Goal: Task Accomplishment & Management: Manage account settings

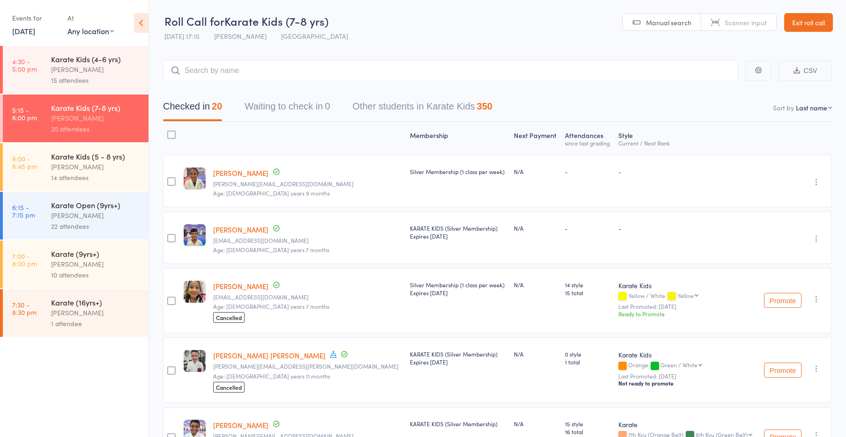
click at [805, 32] on header "Roll Call for Karate Kids (7-8 yrs) 12 Sep 17:15 Stacey Karetsian Seven Hills M…" at bounding box center [497, 23] width 697 height 46
click at [805, 24] on link "Exit roll call" at bounding box center [808, 22] width 49 height 19
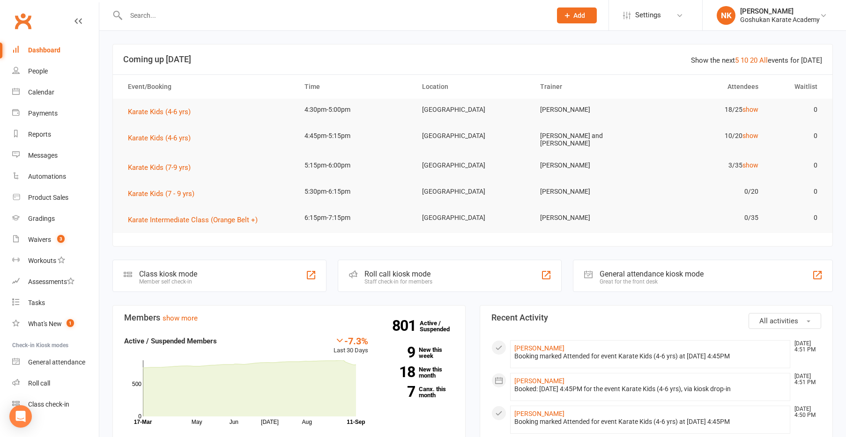
click at [190, 17] on input "text" at bounding box center [333, 15] width 421 height 13
type input "d"
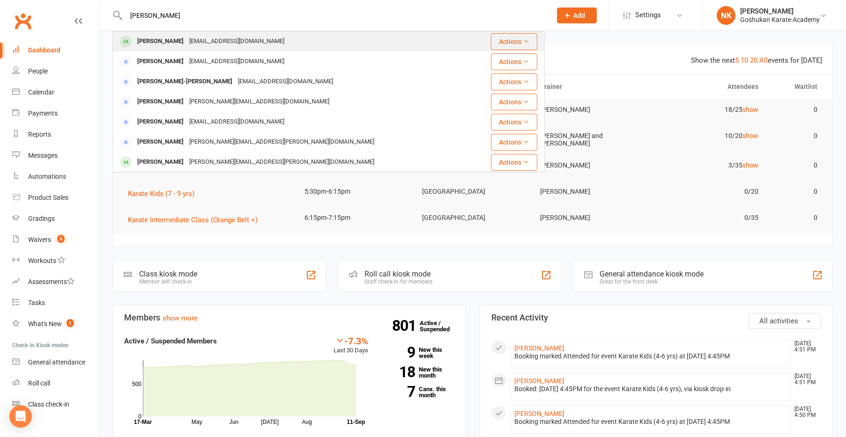
type input "[PERSON_NAME]"
click at [186, 43] on div "[EMAIL_ADDRESS][DOMAIN_NAME]" at bounding box center [236, 42] width 101 height 14
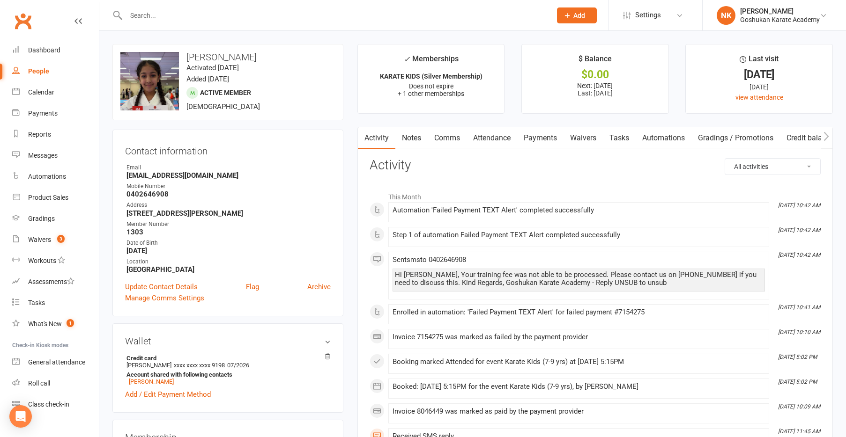
click at [534, 137] on link "Payments" at bounding box center [540, 138] width 46 height 22
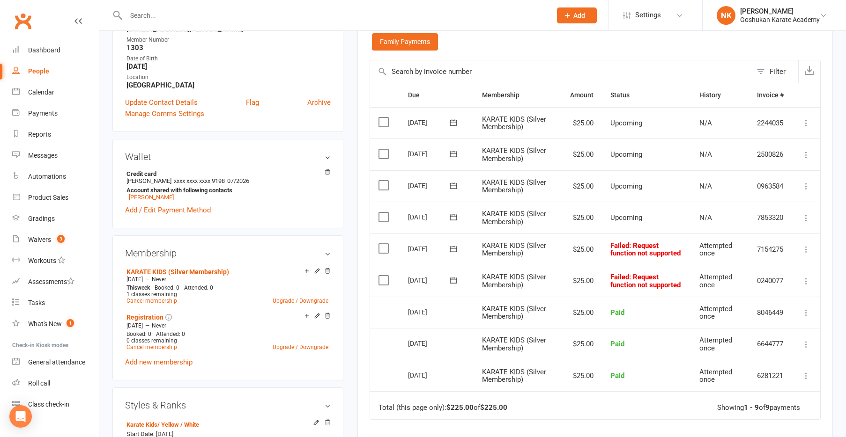
scroll to position [188, 0]
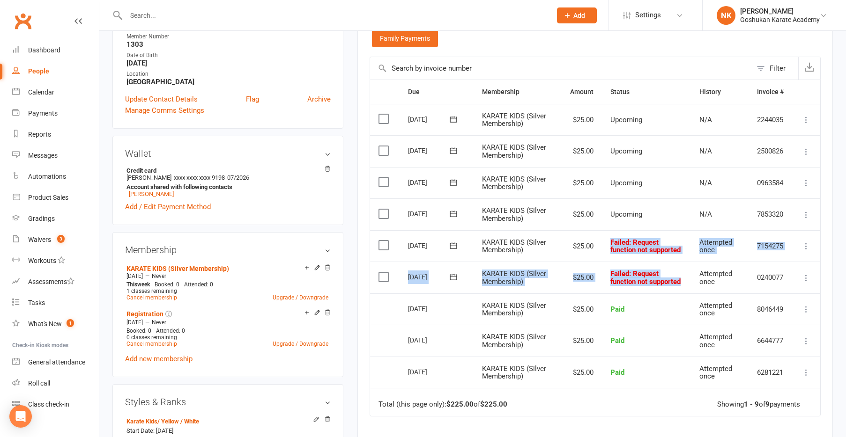
drag, startPoint x: 609, startPoint y: 243, endPoint x: 688, endPoint y: 282, distance: 88.8
click at [688, 282] on table "Due Contact Membership Amount Status History Invoice # Select this [DATE] [PERS…" at bounding box center [595, 248] width 451 height 337
click at [688, 282] on td "Failed : Request function not supported" at bounding box center [646, 278] width 89 height 32
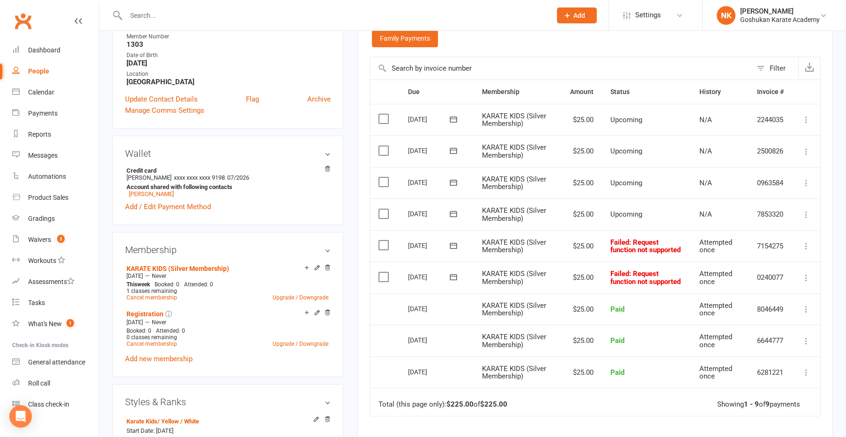
click at [263, 147] on div "Wallet Credit card [PERSON_NAME] xxxx xxxx xxxx 9198 07/2026 Account shared wit…" at bounding box center [227, 180] width 231 height 89
click at [352, 165] on main "✓ Memberships KARATE KIDS (Silver Membership) Does not expire + 1 other members…" at bounding box center [594, 208] width 489 height 705
click at [257, 133] on aside "upload photo change photo [PERSON_NAME] Activated [DATE] Added [DATE] Active me…" at bounding box center [227, 329] width 231 height 946
click at [329, 170] on icon at bounding box center [327, 168] width 5 height 5
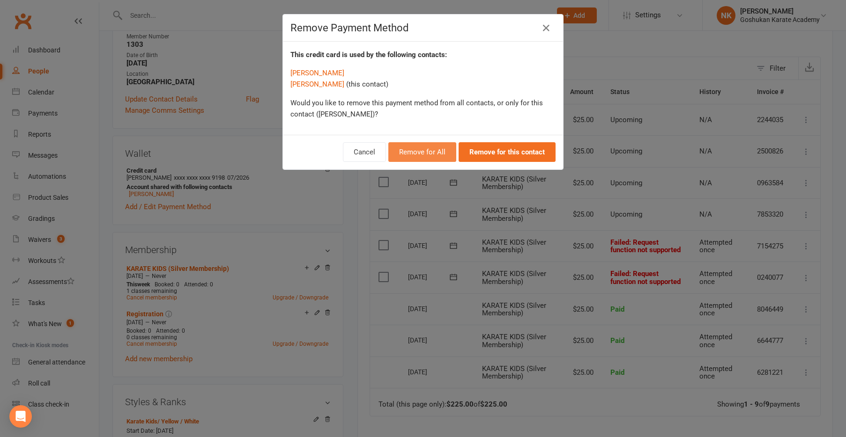
click at [428, 156] on button "Remove for All" at bounding box center [422, 152] width 68 height 20
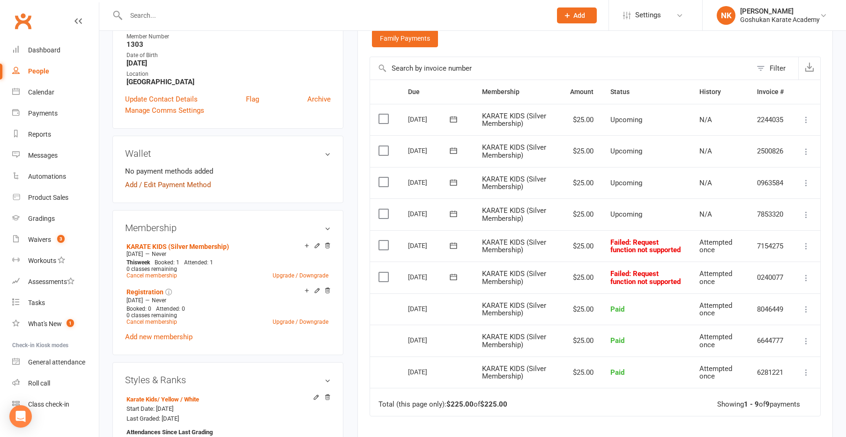
click at [165, 182] on link "Add / Edit Payment Method" at bounding box center [168, 184] width 86 height 11
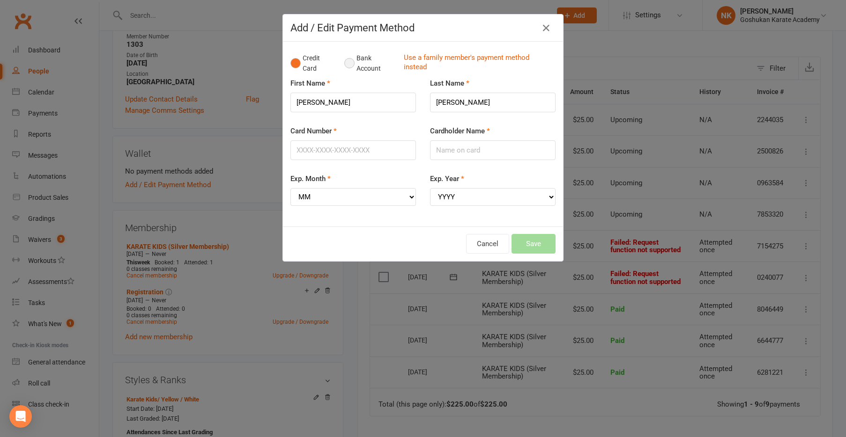
click at [354, 65] on button "Bank Account" at bounding box center [370, 63] width 52 height 29
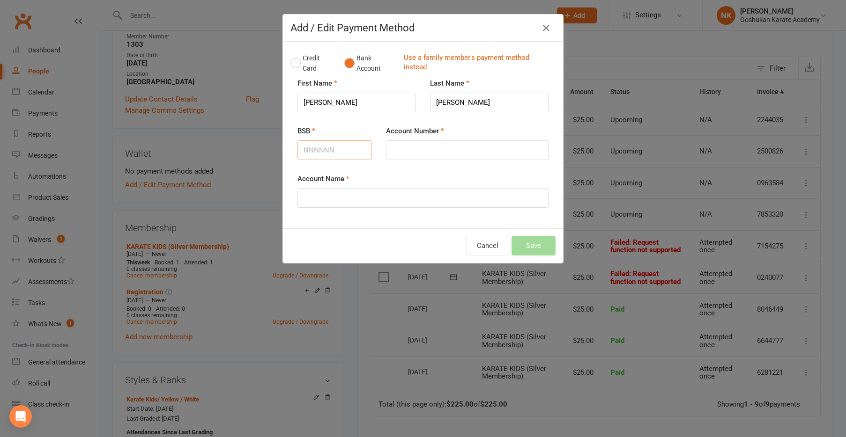
click at [310, 152] on input "BSB" at bounding box center [334, 150] width 74 height 20
click at [316, 162] on div "BSB" at bounding box center [334, 150] width 89 height 48
click at [316, 194] on input "Account Name" at bounding box center [422, 198] width 251 height 20
type input "[PERSON_NAME]"
click at [329, 149] on input "BSB" at bounding box center [334, 150] width 74 height 20
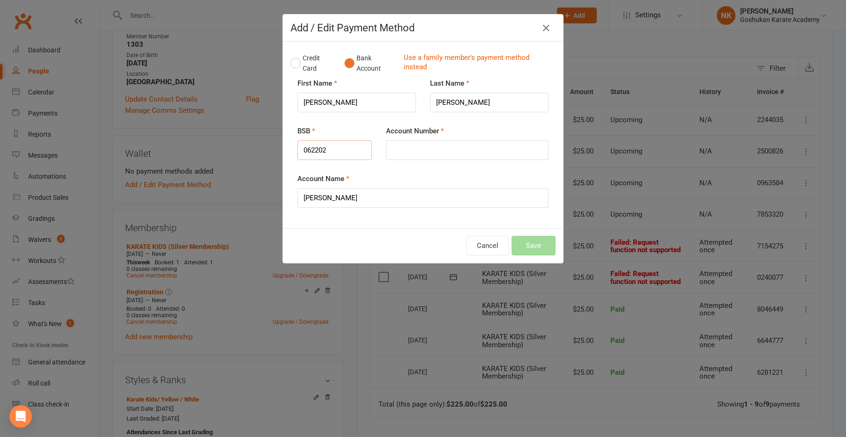
type input "062202"
type input "10504148"
click at [544, 243] on button "Save" at bounding box center [533, 246] width 44 height 20
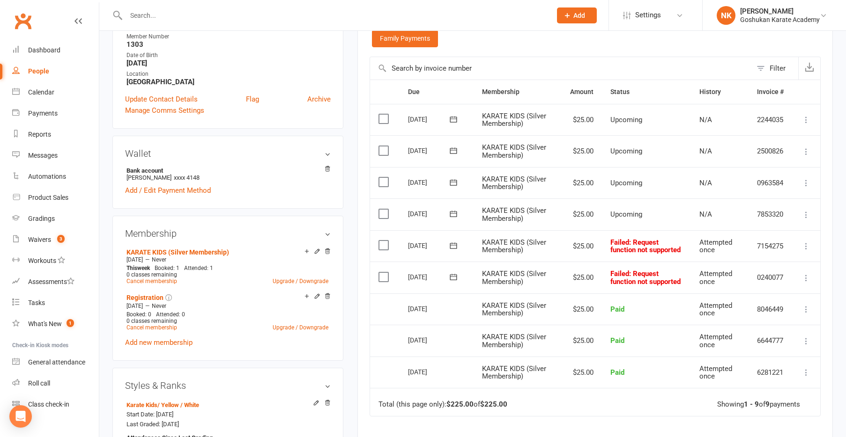
click at [800, 276] on button at bounding box center [805, 278] width 11 height 11
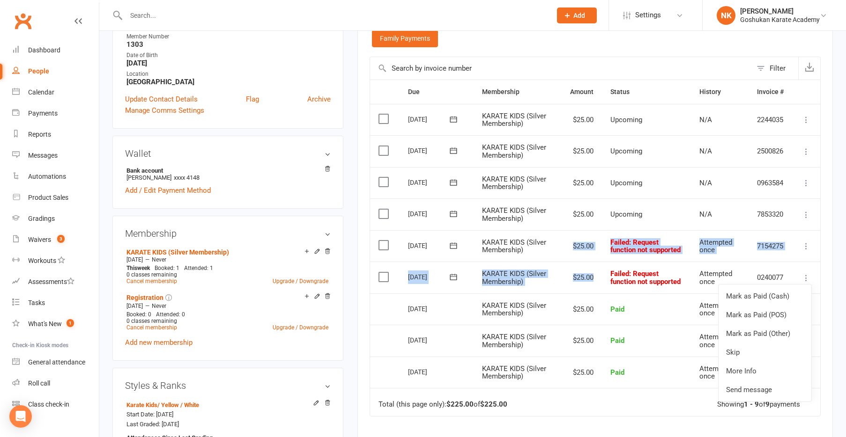
drag, startPoint x: 572, startPoint y: 243, endPoint x: 596, endPoint y: 282, distance: 46.4
click at [596, 282] on table "Due Contact Membership Amount Status History Invoice # Select this [DATE] [PERS…" at bounding box center [595, 248] width 451 height 337
click at [596, 282] on td "$25.00" at bounding box center [582, 278] width 40 height 32
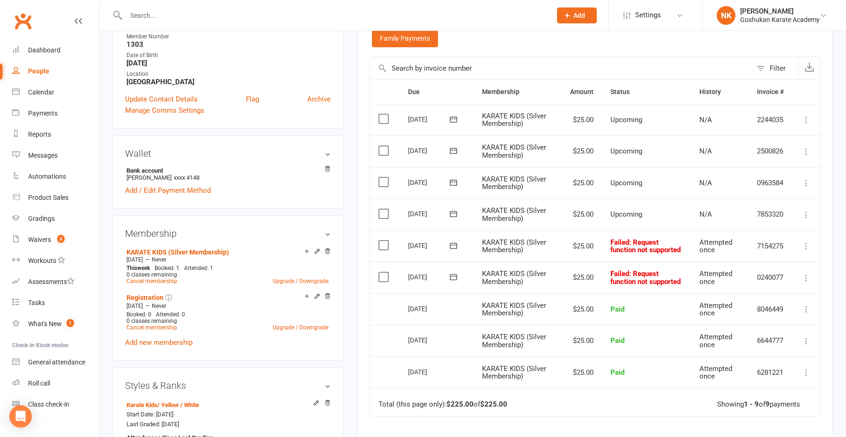
click at [804, 279] on icon at bounding box center [805, 278] width 9 height 9
click at [762, 340] on link "Mark as Paid (Other)" at bounding box center [764, 334] width 93 height 19
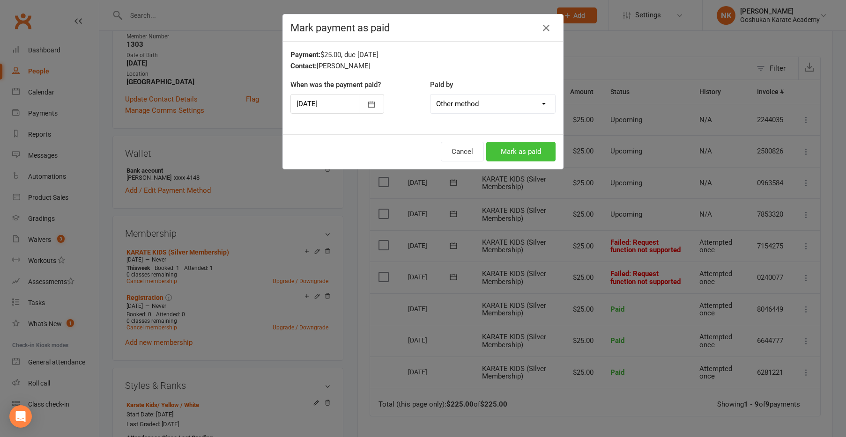
click at [514, 153] on button "Mark as paid" at bounding box center [520, 152] width 69 height 20
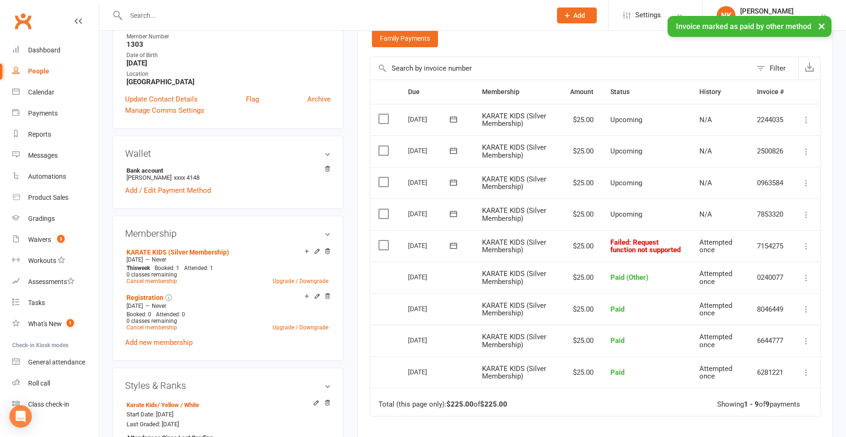
click at [805, 248] on icon at bounding box center [805, 246] width 9 height 9
click at [755, 302] on link "Mark as Paid (Other)" at bounding box center [764, 302] width 93 height 19
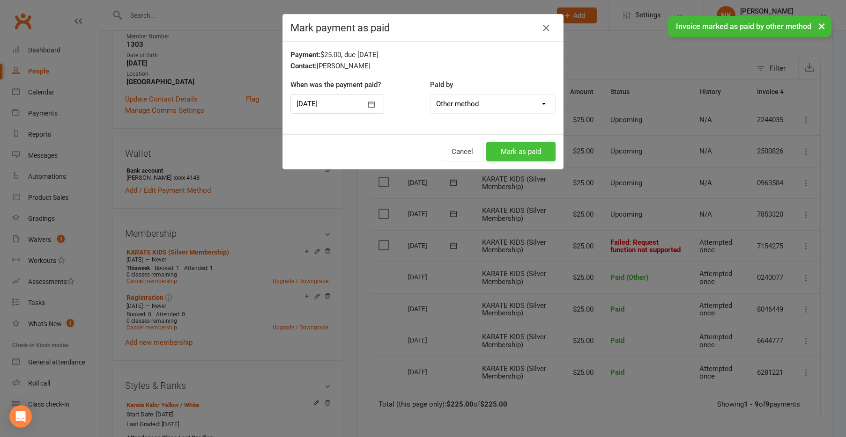
click at [536, 153] on button "Mark as paid" at bounding box center [520, 152] width 69 height 20
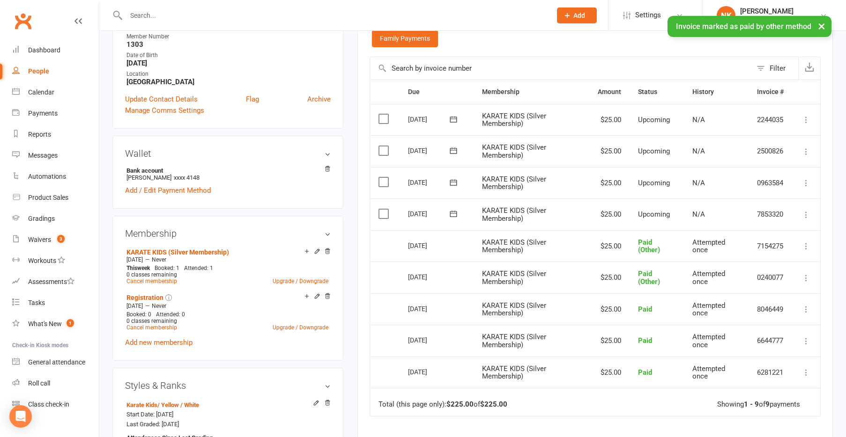
click at [507, 258] on td "KARATE KIDS (Silver Membership)" at bounding box center [531, 246] width 116 height 32
